Goal: Communication & Community: Answer question/provide support

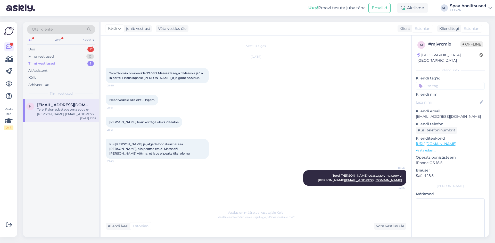
click at [45, 111] on div "Tere! Palun edastage oma soov e-[PERSON_NAME] [EMAIL_ADDRESS][DOMAIN_NAME]." at bounding box center [66, 111] width 59 height 9
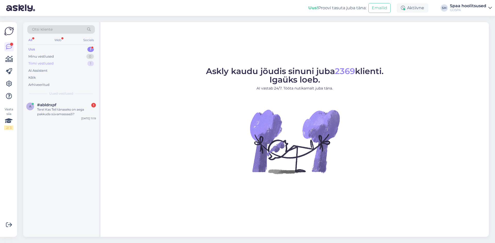
click at [38, 61] on div "Tiimi vestlused 1" at bounding box center [60, 63] width 67 height 7
click at [65, 109] on div "Tere! Palun edastage oma soov e-[PERSON_NAME] [EMAIL_ADDRESS][DOMAIN_NAME]." at bounding box center [66, 111] width 59 height 9
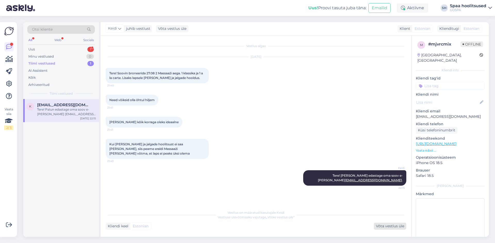
click at [382, 228] on div "Võta vestlus üle" at bounding box center [390, 226] width 32 height 7
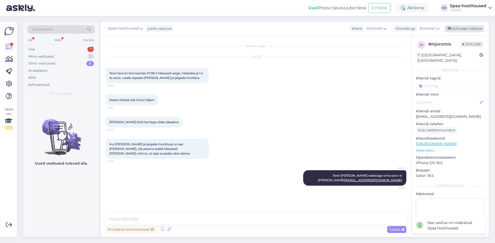
click at [471, 29] on div "Arhiveeri vestlus" at bounding box center [464, 28] width 40 height 7
click at [35, 49] on div "Uus 1" at bounding box center [60, 49] width 67 height 7
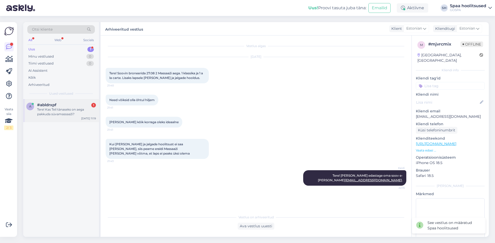
click at [57, 109] on div "Tere! Kas Teil tänaseks on aega pakkuda süvamassaaži?" at bounding box center [66, 111] width 59 height 9
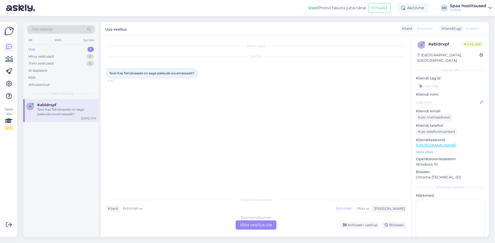
click at [261, 225] on div "Estonian to Estonian Võta vestlus üle" at bounding box center [255, 225] width 41 height 9
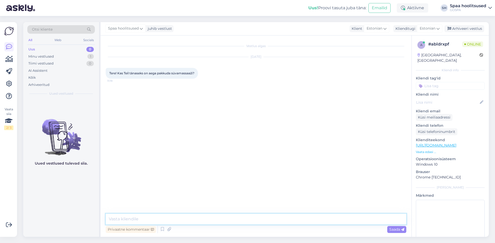
click at [192, 221] on textarea at bounding box center [256, 219] width 300 height 11
type textarea "Tere! [PERSON_NAME] ainus vaba aeg on veel 18:30 süvamassaaziks. Kas see aeg so…"
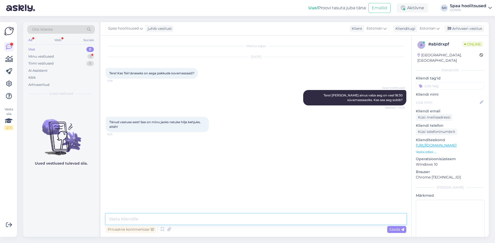
click at [172, 217] on textarea at bounding box center [256, 219] width 300 height 11
click at [332, 221] on textarea at bounding box center [256, 219] width 300 height 11
click at [47, 58] on div "Minu vestlused" at bounding box center [41, 56] width 26 height 5
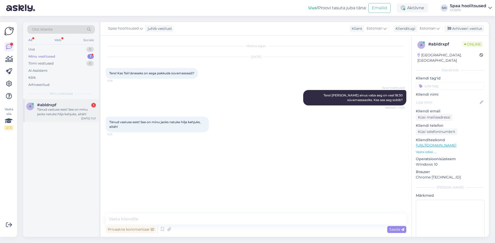
click at [48, 100] on div "a #abldrxpf 1 Tänud vastuse eest! See on minu jaoks natuke hilja kahjuks, aitäh…" at bounding box center [61, 110] width 76 height 23
click at [241, 219] on textarea at bounding box center [256, 219] width 300 height 11
click at [36, 86] on div "Arhiveeritud" at bounding box center [38, 84] width 21 height 5
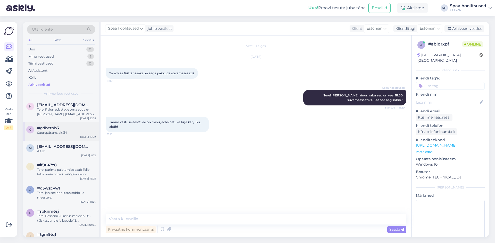
click at [59, 132] on div "Suurepärane, aitäh!" at bounding box center [66, 133] width 59 height 5
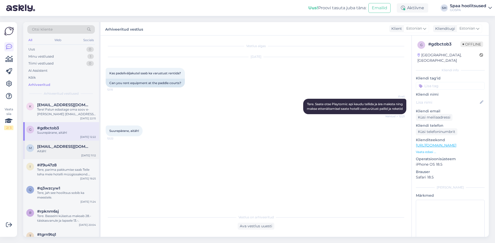
click at [50, 150] on div "Aitäh!" at bounding box center [66, 151] width 59 height 5
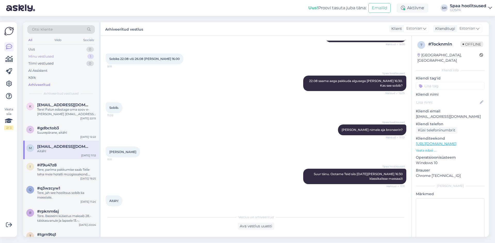
click at [48, 57] on div "Minu vestlused" at bounding box center [41, 56] width 26 height 5
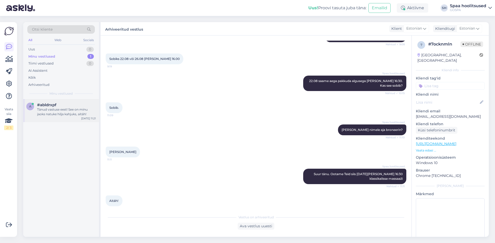
click at [50, 116] on div "Tänud vastuse eest! See on minu jaoks natuke hilja kahjuks, aitäh!" at bounding box center [66, 111] width 59 height 9
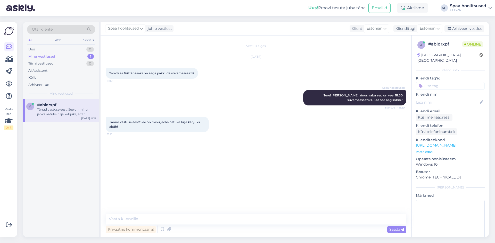
scroll to position [0, 0]
click at [469, 29] on div "Arhiveeri vestlus" at bounding box center [464, 28] width 40 height 7
